Goal: Information Seeking & Learning: Learn about a topic

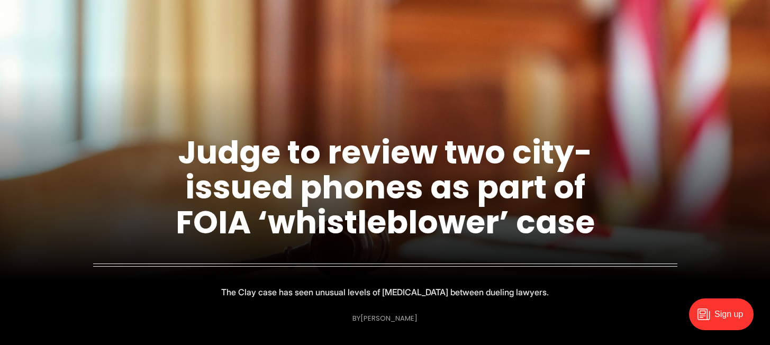
scroll to position [80, 0]
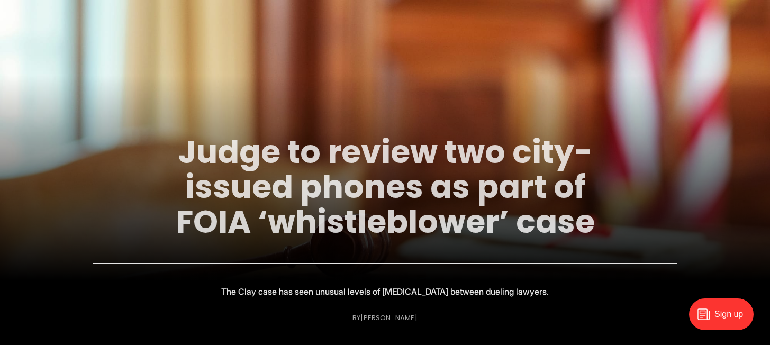
click at [299, 184] on link "Judge to review two city-issued phones as part of FOIA ‘whistleblower’ case" at bounding box center [385, 187] width 419 height 114
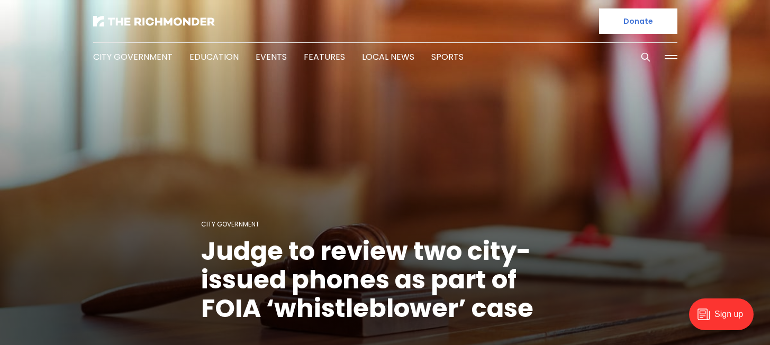
scroll to position [22, 0]
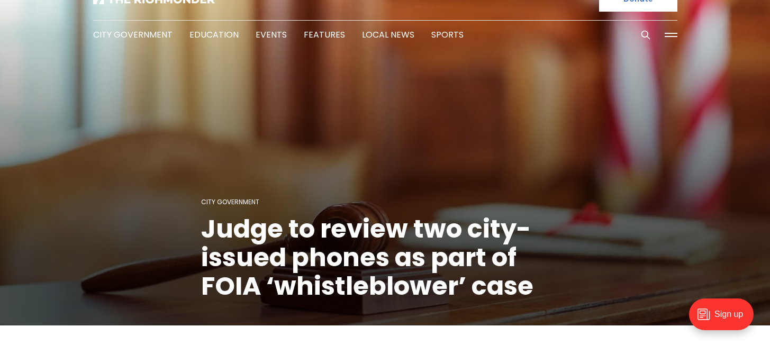
click at [288, 252] on h1 "Judge to review two city-issued phones as part of FOIA ‘whistleblower’ case" at bounding box center [385, 258] width 368 height 86
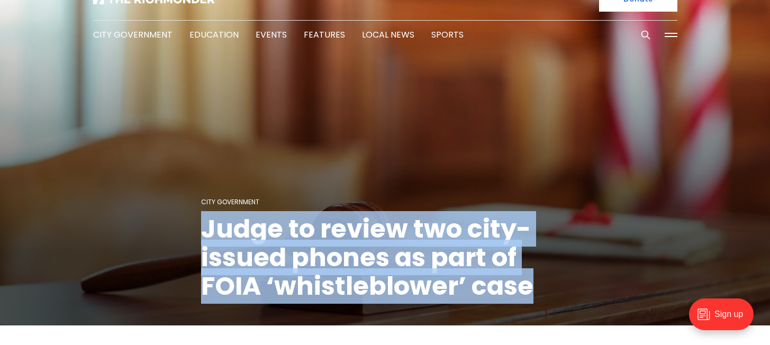
click at [288, 252] on h1 "Judge to review two city-issued phones as part of FOIA ‘whistleblower’ case" at bounding box center [385, 258] width 368 height 86
copy header "Judge to review two city-issued phones as part of FOIA ‘whistleblower’ case"
